Goal: Task Accomplishment & Management: Manage account settings

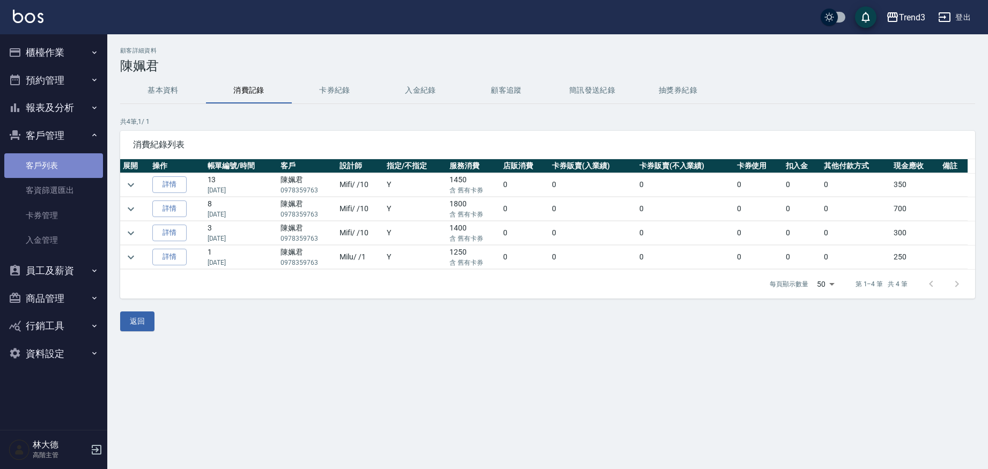
click at [48, 161] on link "客戶列表" at bounding box center [53, 165] width 99 height 25
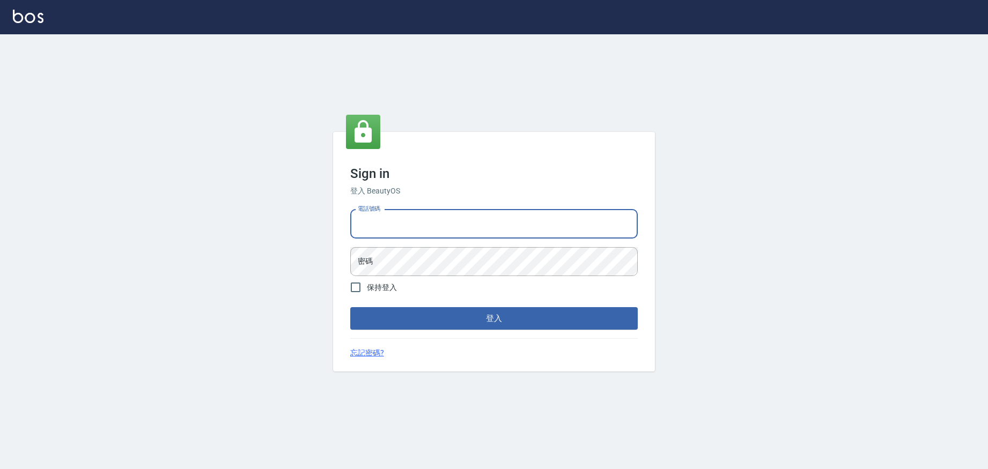
type input "0952958204"
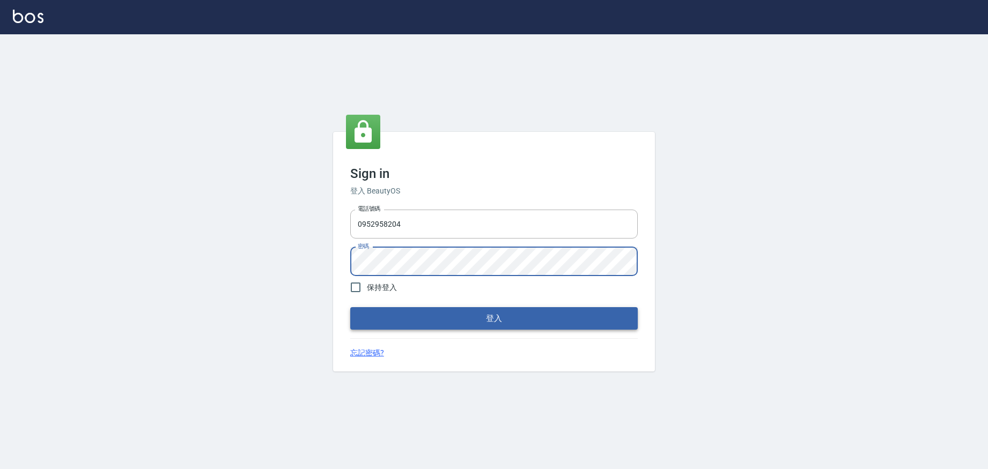
click at [459, 324] on button "登入" at bounding box center [494, 318] width 288 height 23
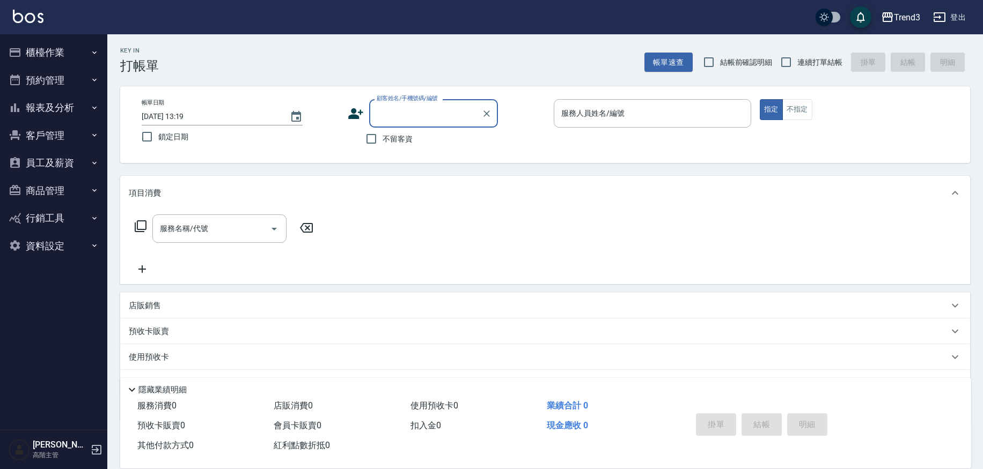
click at [55, 144] on button "客戶管理" at bounding box center [53, 136] width 99 height 28
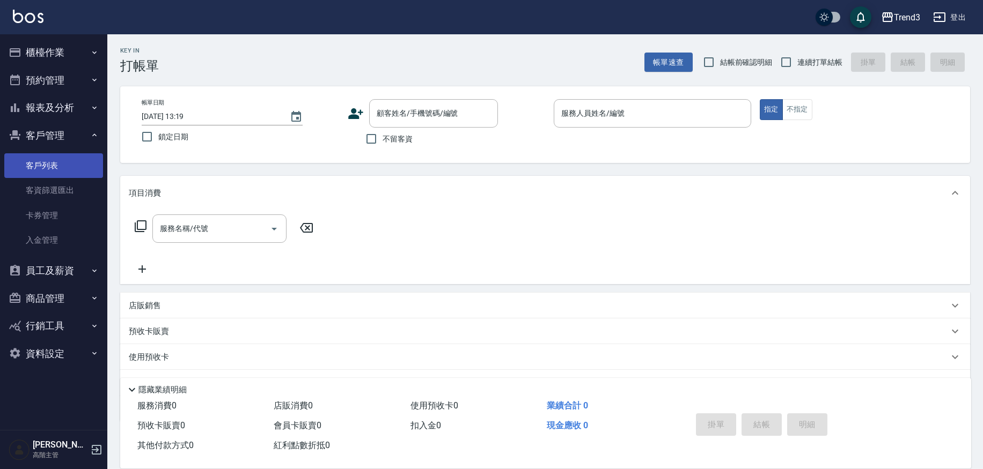
click at [50, 167] on link "客戶列表" at bounding box center [53, 165] width 99 height 25
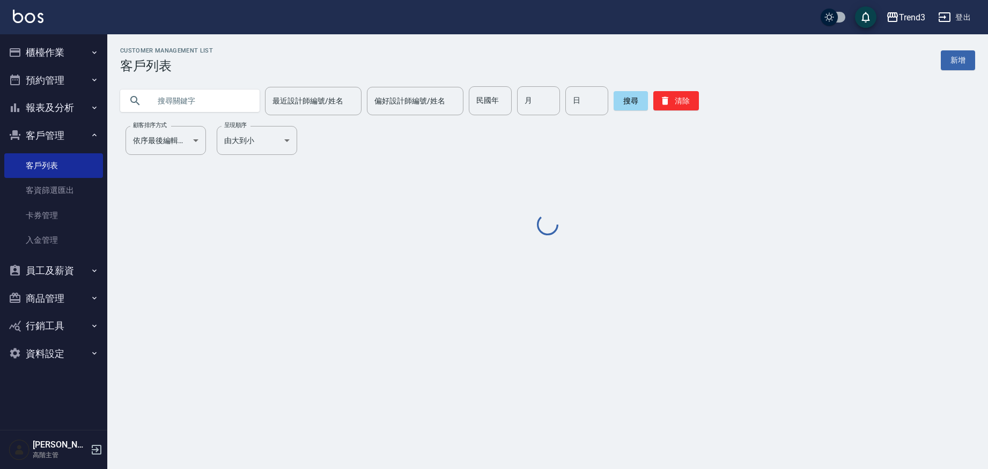
click at [202, 104] on input "text" at bounding box center [200, 100] width 101 height 29
paste input "0965603231"
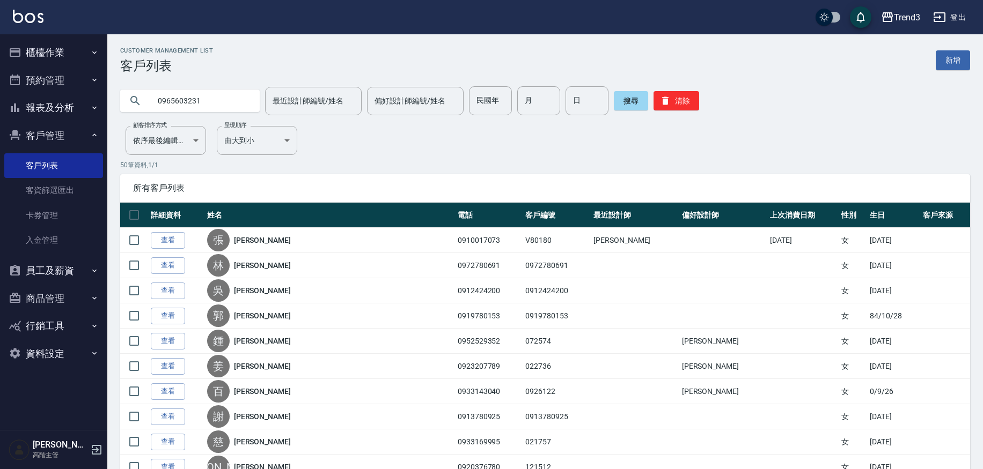
type input "0965603231"
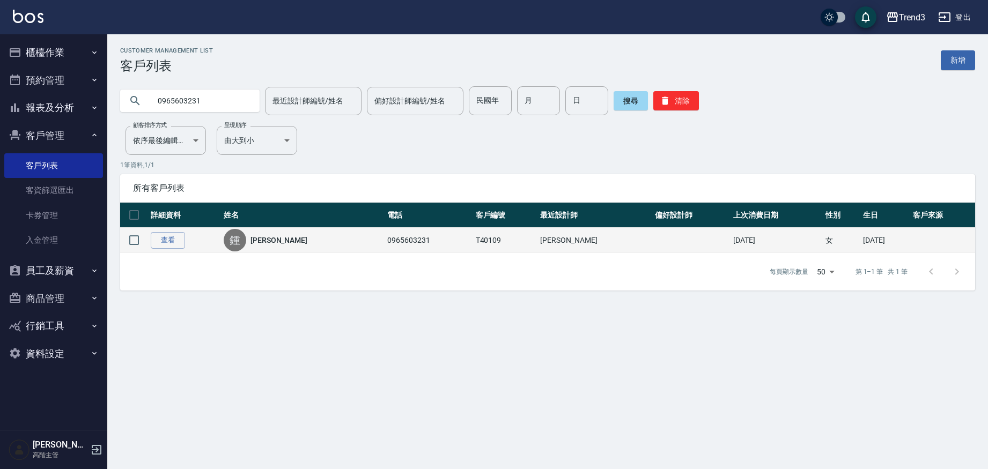
click at [274, 245] on link "鍾采縈" at bounding box center [279, 240] width 57 height 11
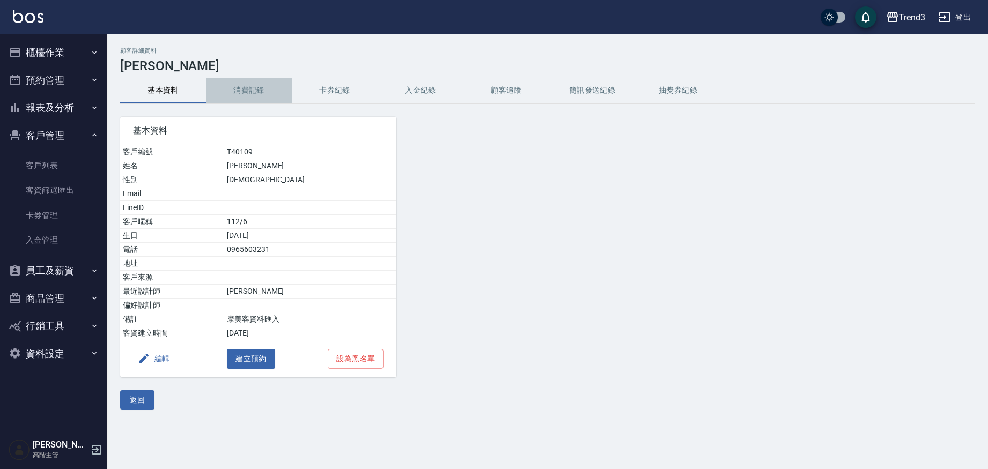
click at [261, 94] on button "消費記錄" at bounding box center [249, 91] width 86 height 26
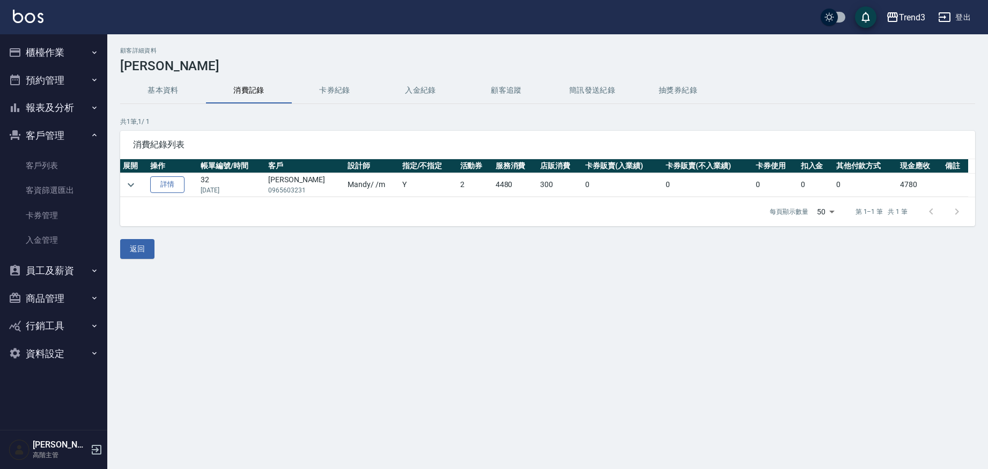
click at [180, 188] on link "詳情" at bounding box center [167, 185] width 34 height 17
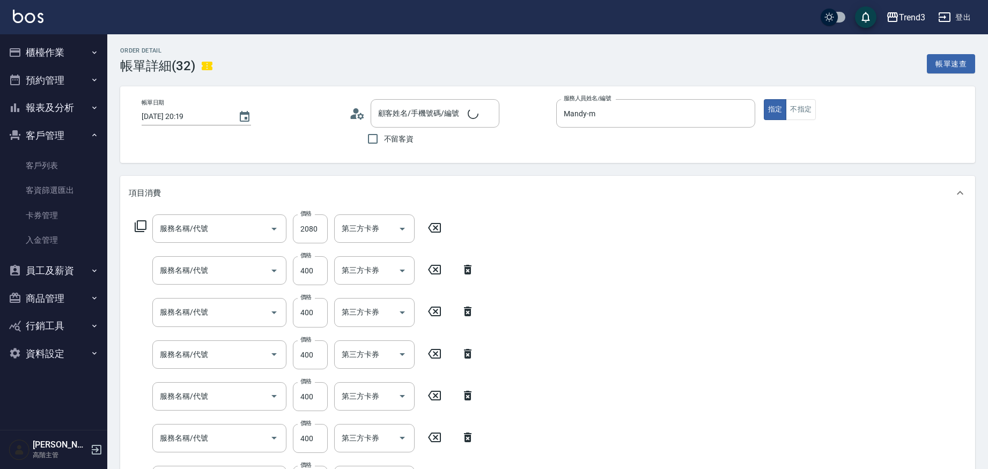
type input "2024/02/08 20:19"
type input "Mandy-m"
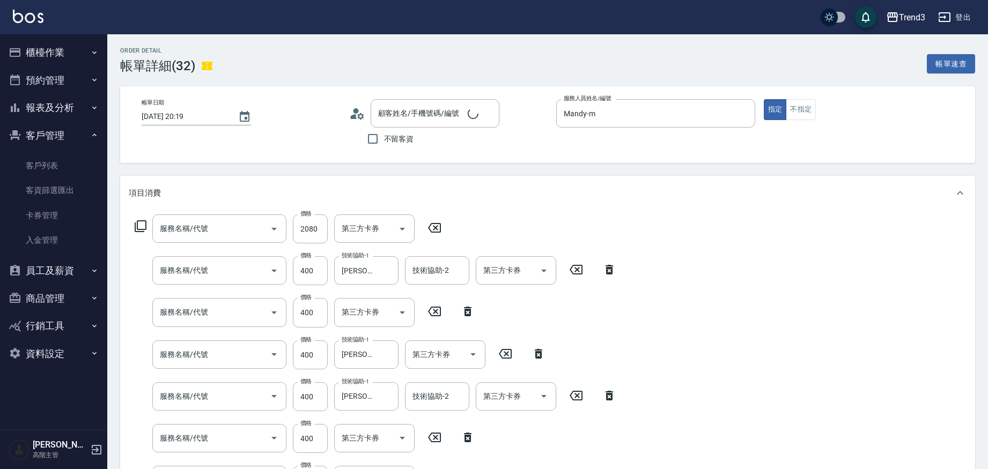
type input "鍾采縈/0965603231/T40109"
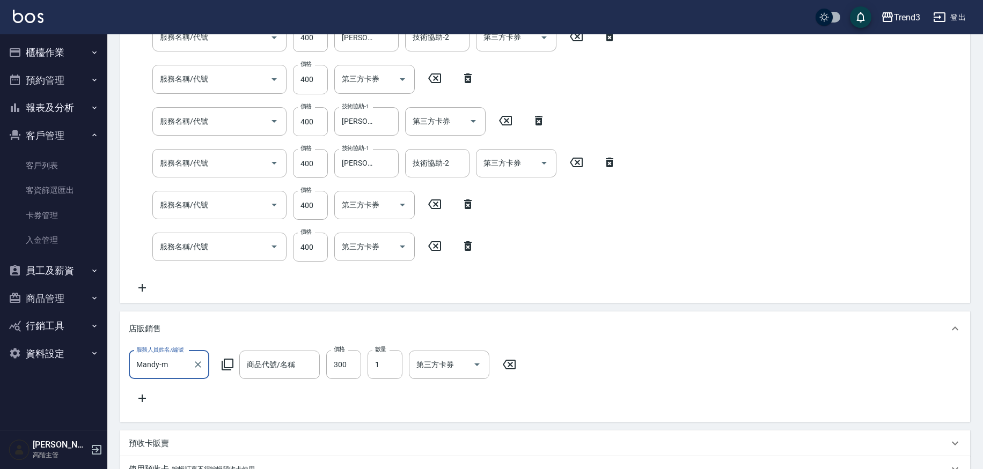
type input "ROCK迷迭香與雪松精油洗髮精"
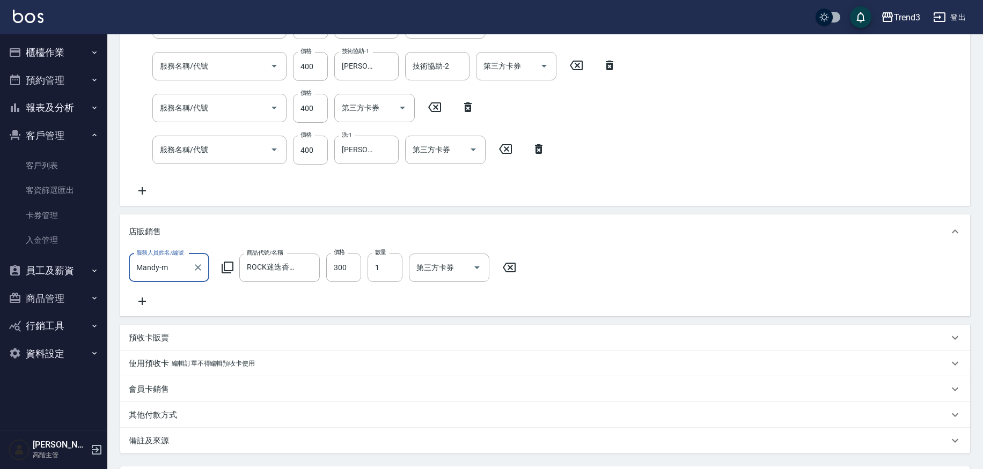
type input "染髮套餐(992)"
type input "蜂蜜平衡護髮(4803)"
type input "礦物染(10001)"
type input "蘆薈敷膜(3203)"
type input "染髮(12402)"
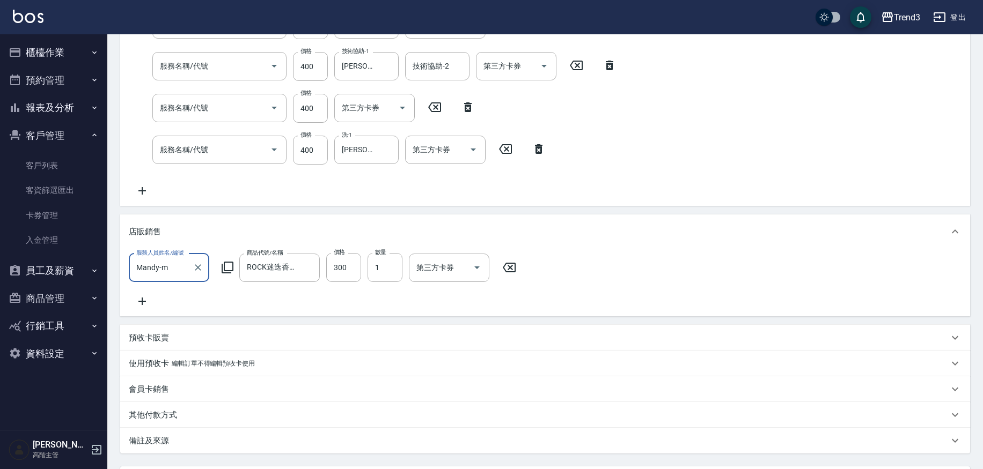
type input "剪髮(350)"
type input "洗髮(250)"
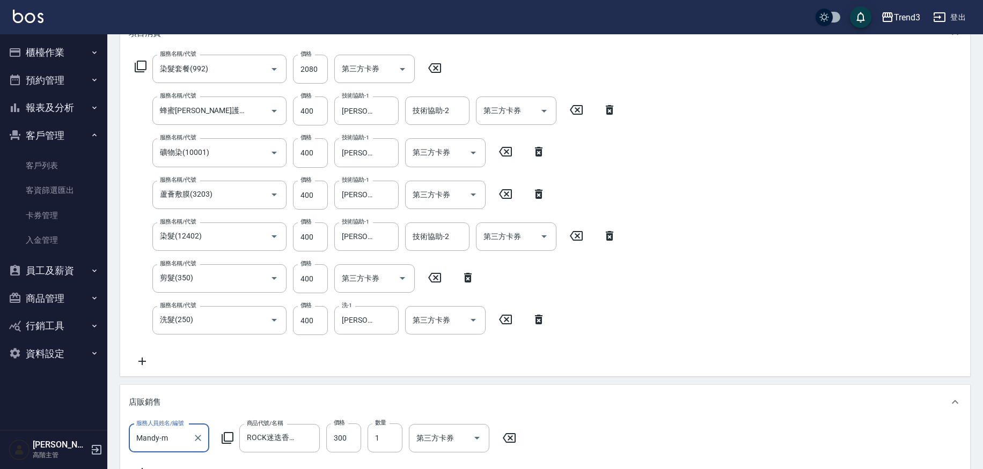
scroll to position [160, 0]
